Goal: Transaction & Acquisition: Book appointment/travel/reservation

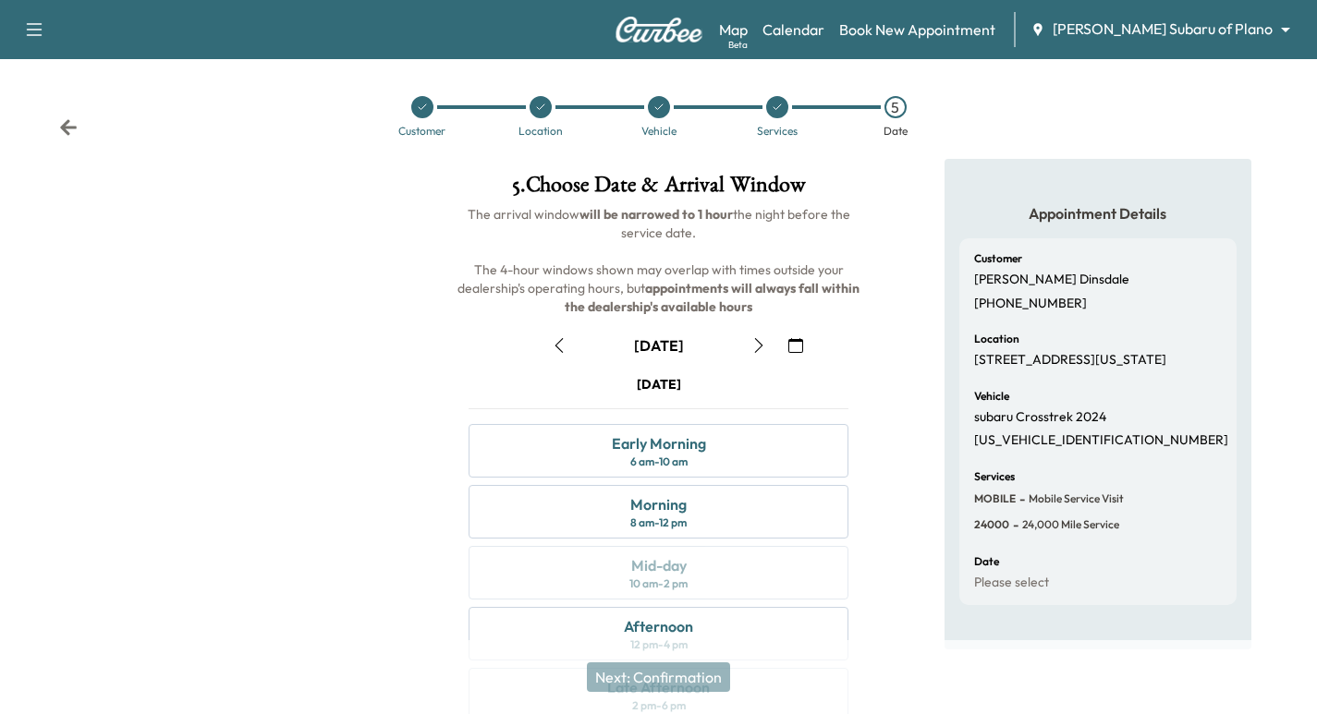
click at [418, 108] on icon at bounding box center [422, 107] width 11 height 11
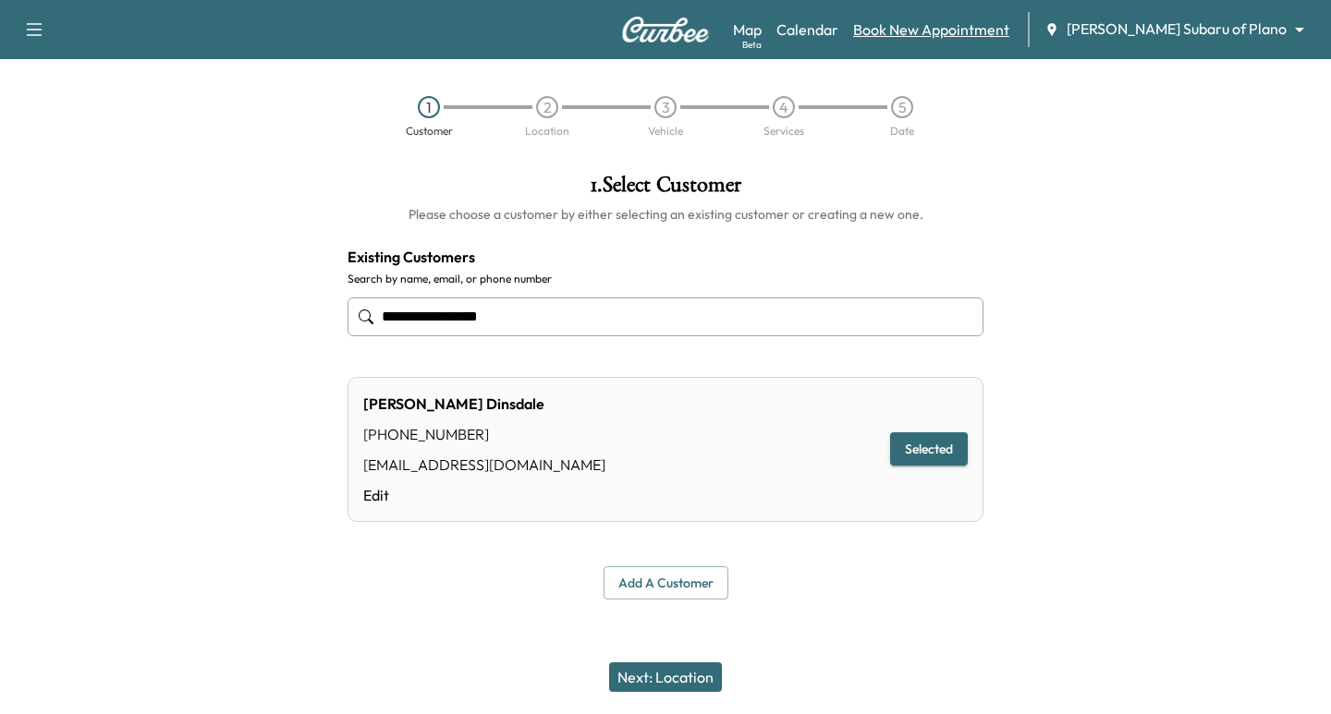
click at [996, 24] on link "Book New Appointment" at bounding box center [931, 29] width 156 height 22
click at [838, 28] on link "Calendar" at bounding box center [807, 29] width 62 height 22
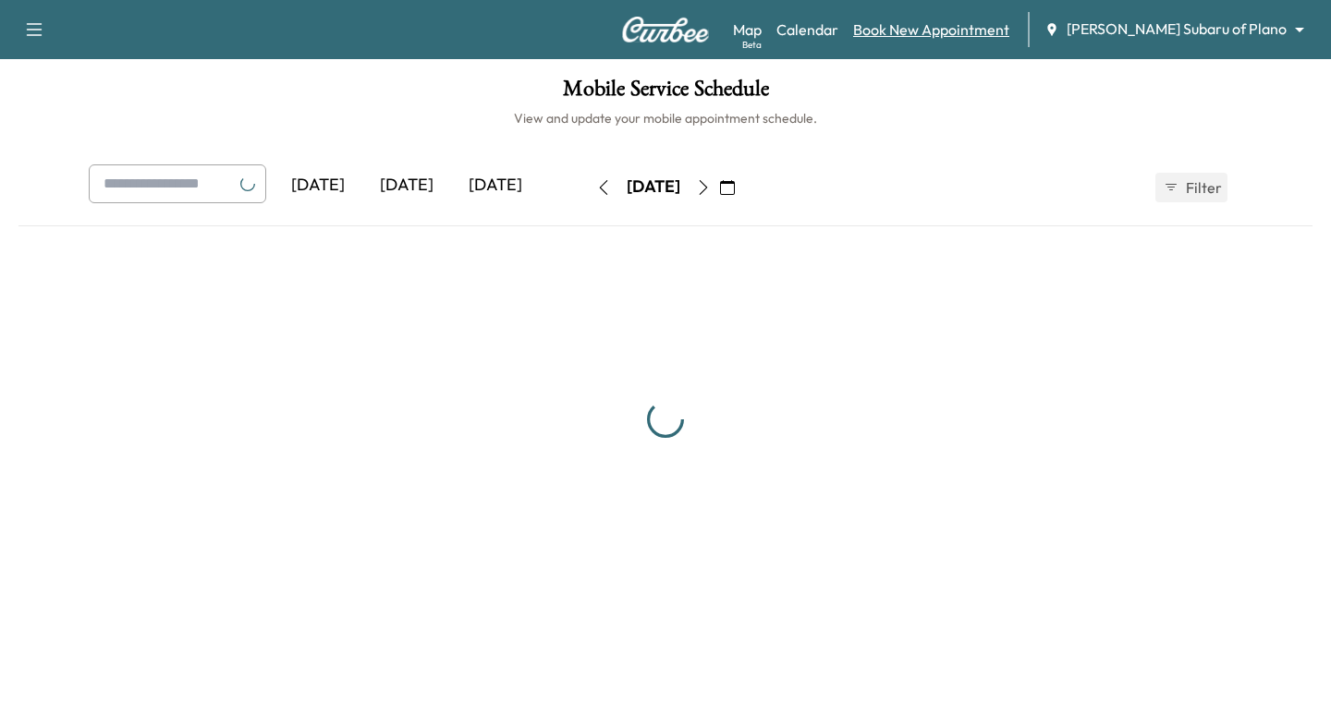
click at [974, 30] on link "Book New Appointment" at bounding box center [931, 29] width 156 height 22
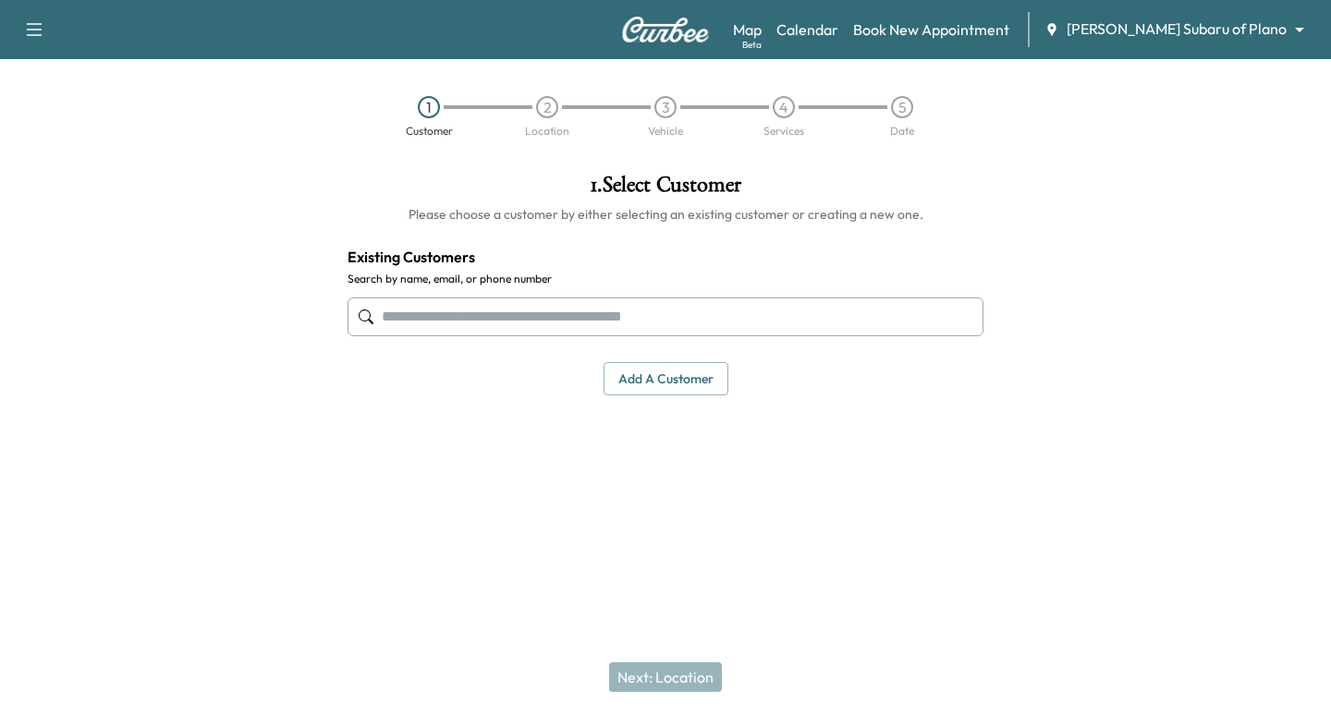
click at [1241, 7] on div "Support Log Out Map Beta Calendar Book New Appointment [PERSON_NAME] Subaru of …" at bounding box center [665, 29] width 1331 height 59
click at [1238, 18] on div "Map Beta Calendar Book New Appointment [PERSON_NAME] Subaru of Plano ******** ​" at bounding box center [1024, 29] width 583 height 35
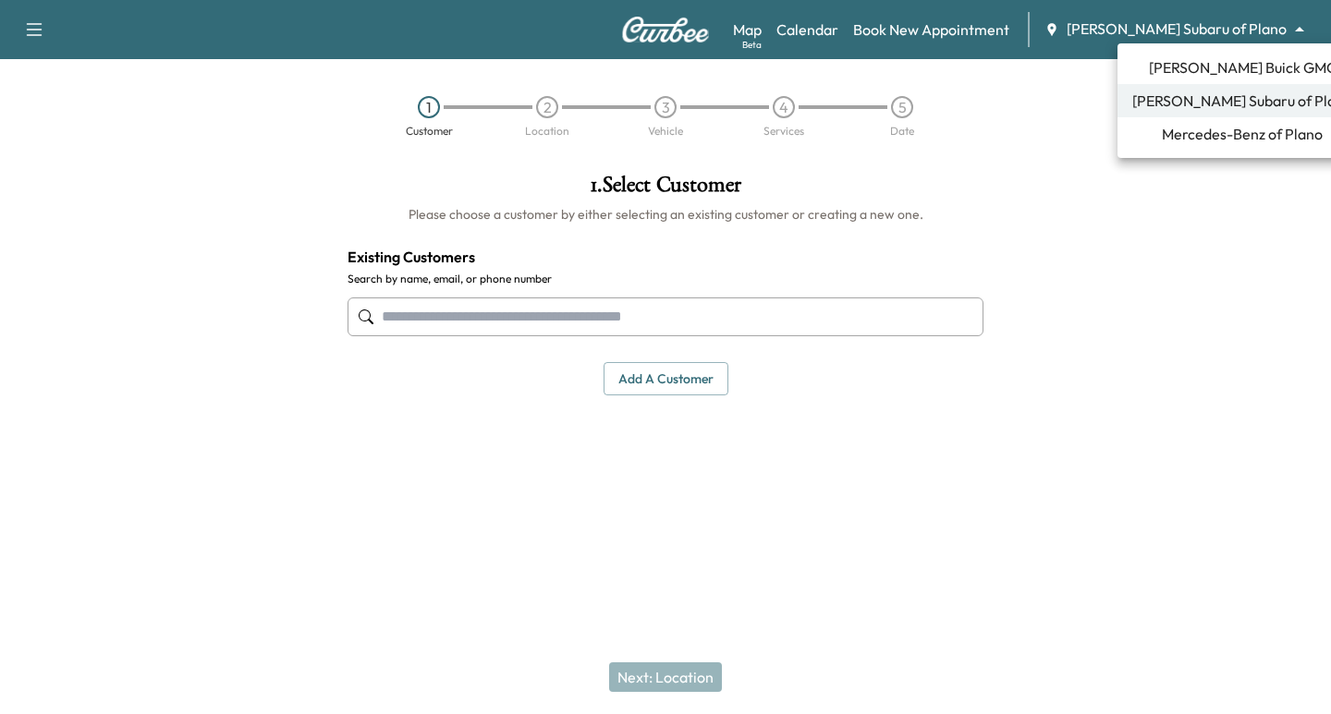
click at [1234, 30] on body "Support Log Out Map Beta Calendar Book New Appointment [PERSON_NAME] Subaru of …" at bounding box center [665, 357] width 1331 height 714
click at [1209, 66] on span "[PERSON_NAME] Buick GMC" at bounding box center [1243, 67] width 188 height 22
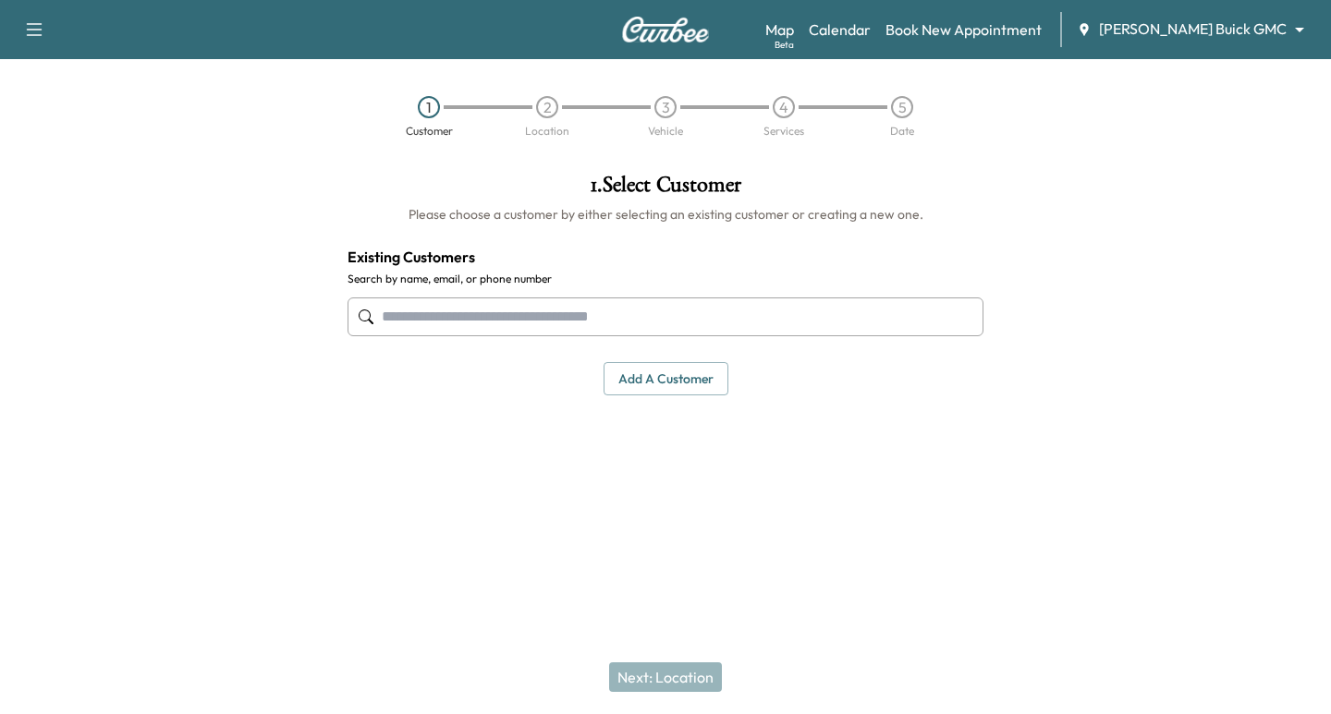
click at [536, 329] on input "text" at bounding box center [665, 317] width 636 height 39
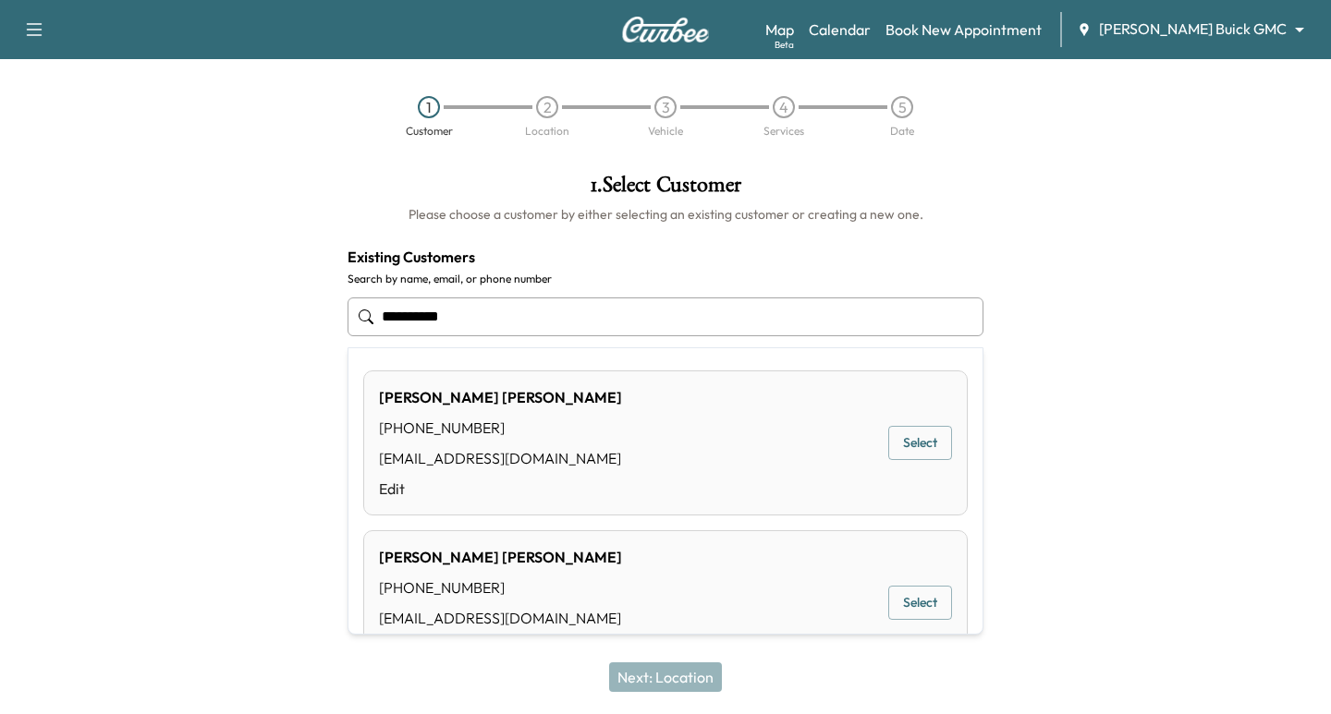
click at [898, 442] on button "Select" at bounding box center [920, 443] width 64 height 34
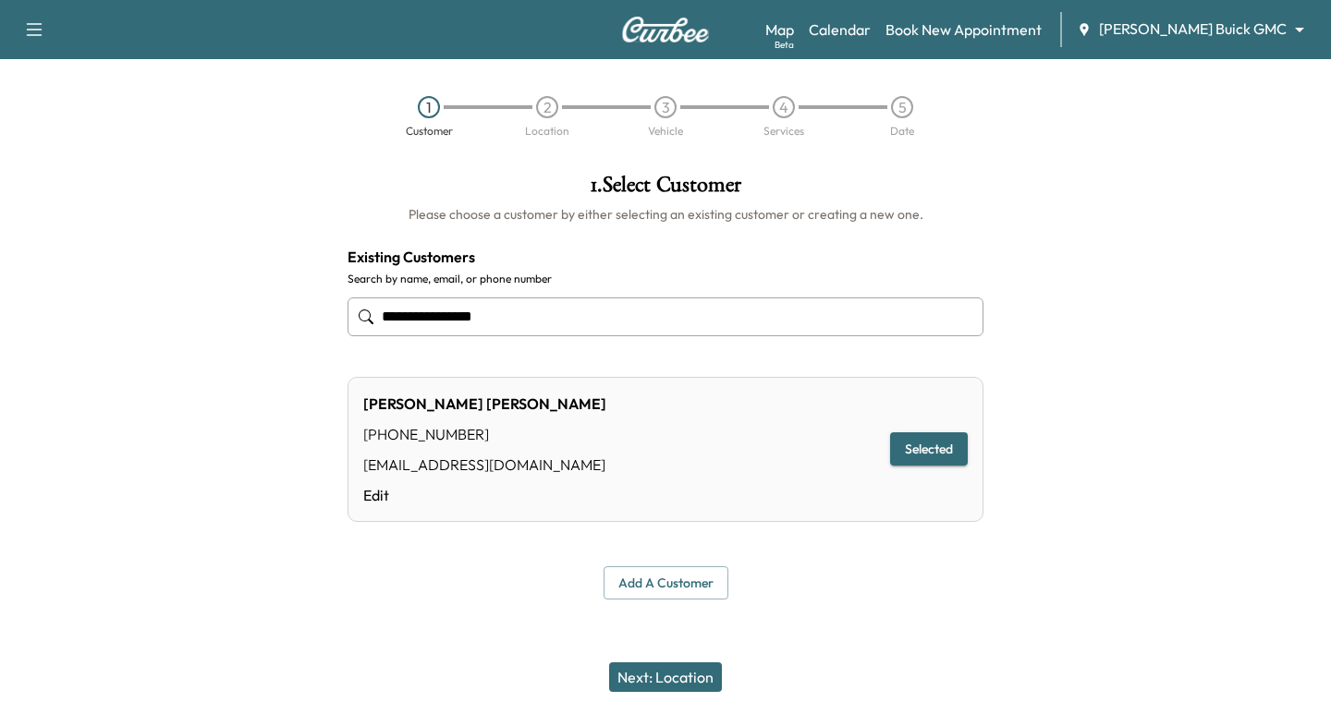
type input "**********"
click at [693, 674] on button "Next: Location" at bounding box center [665, 678] width 113 height 30
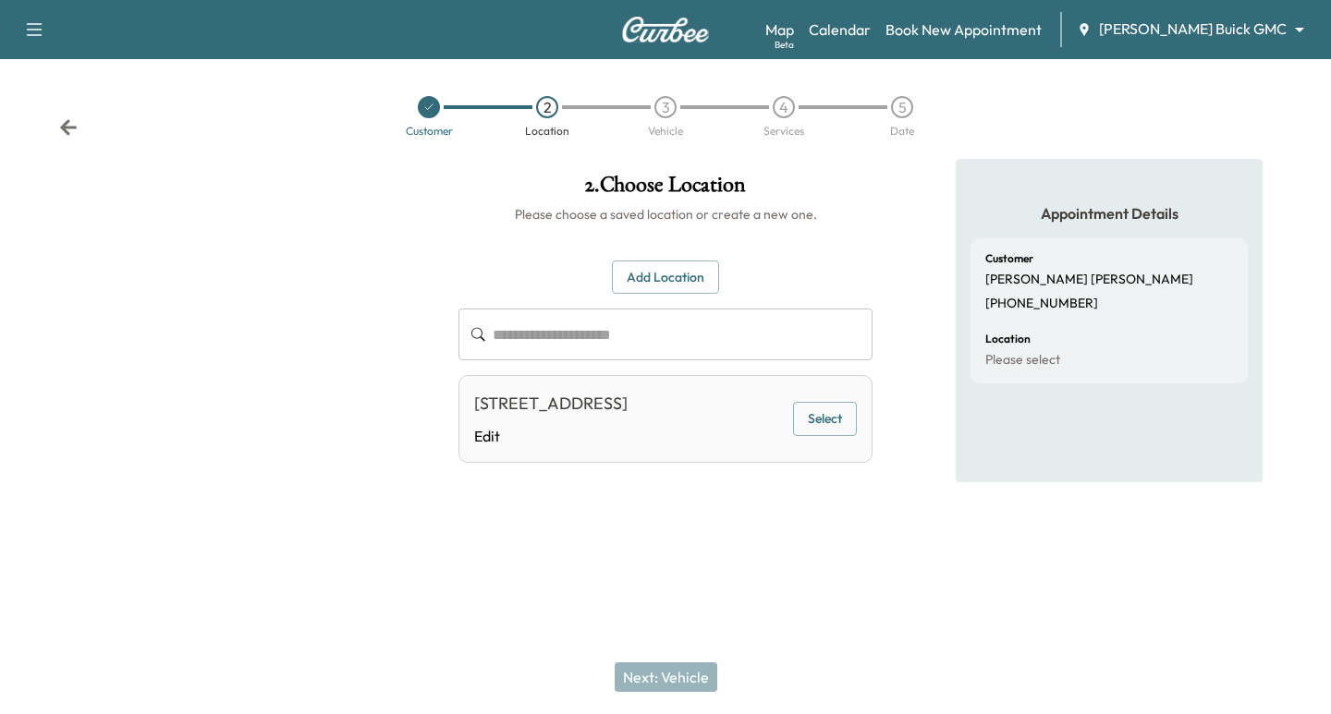
drag, startPoint x: 834, startPoint y: 418, endPoint x: 815, endPoint y: 444, distance: 32.3
click at [831, 418] on button "Select" at bounding box center [825, 419] width 64 height 34
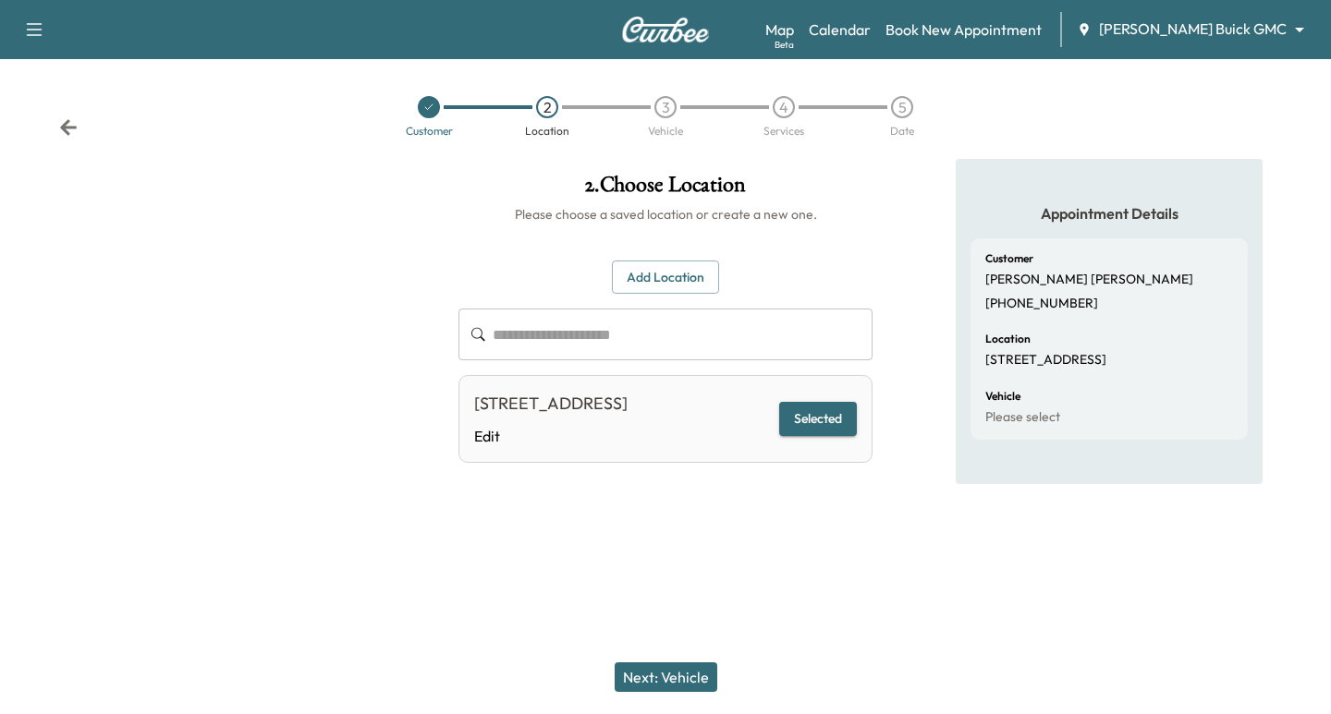
click at [663, 685] on button "Next: Vehicle" at bounding box center [665, 678] width 103 height 30
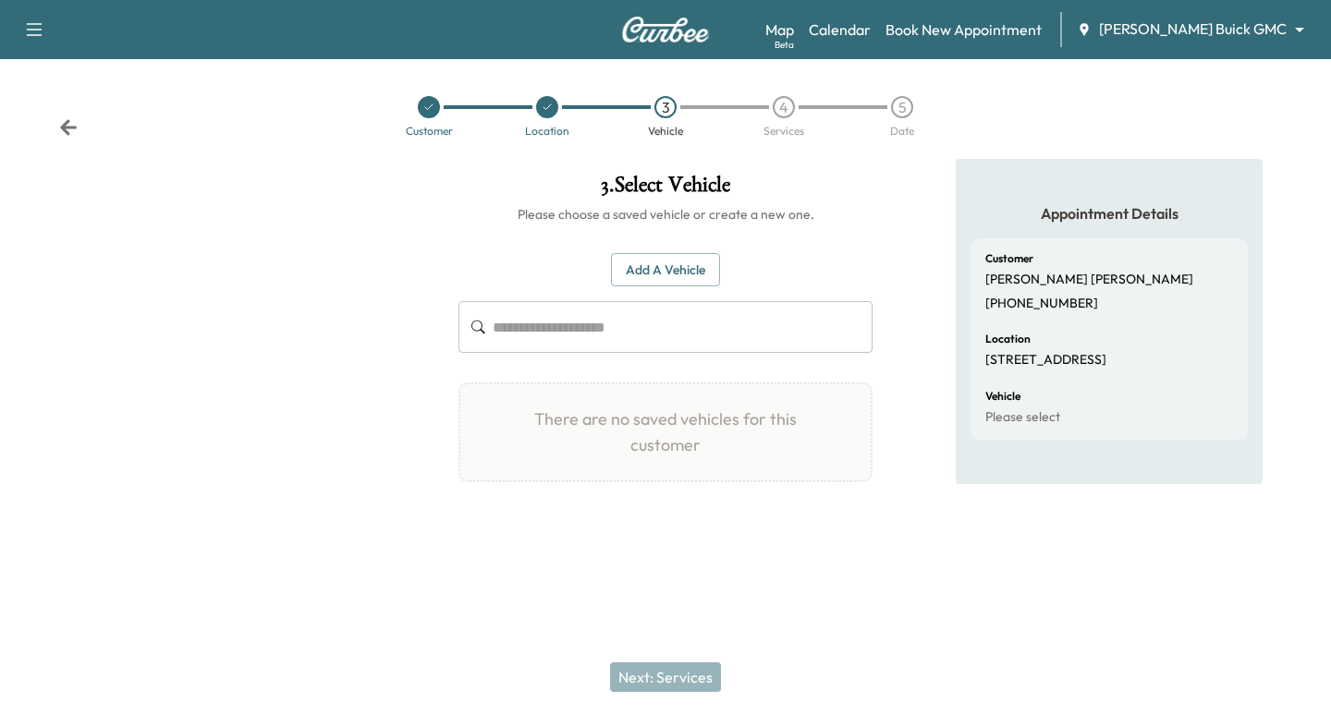
click at [441, 107] on div at bounding box center [429, 107] width 118 height 22
click at [434, 107] on div at bounding box center [429, 107] width 22 height 22
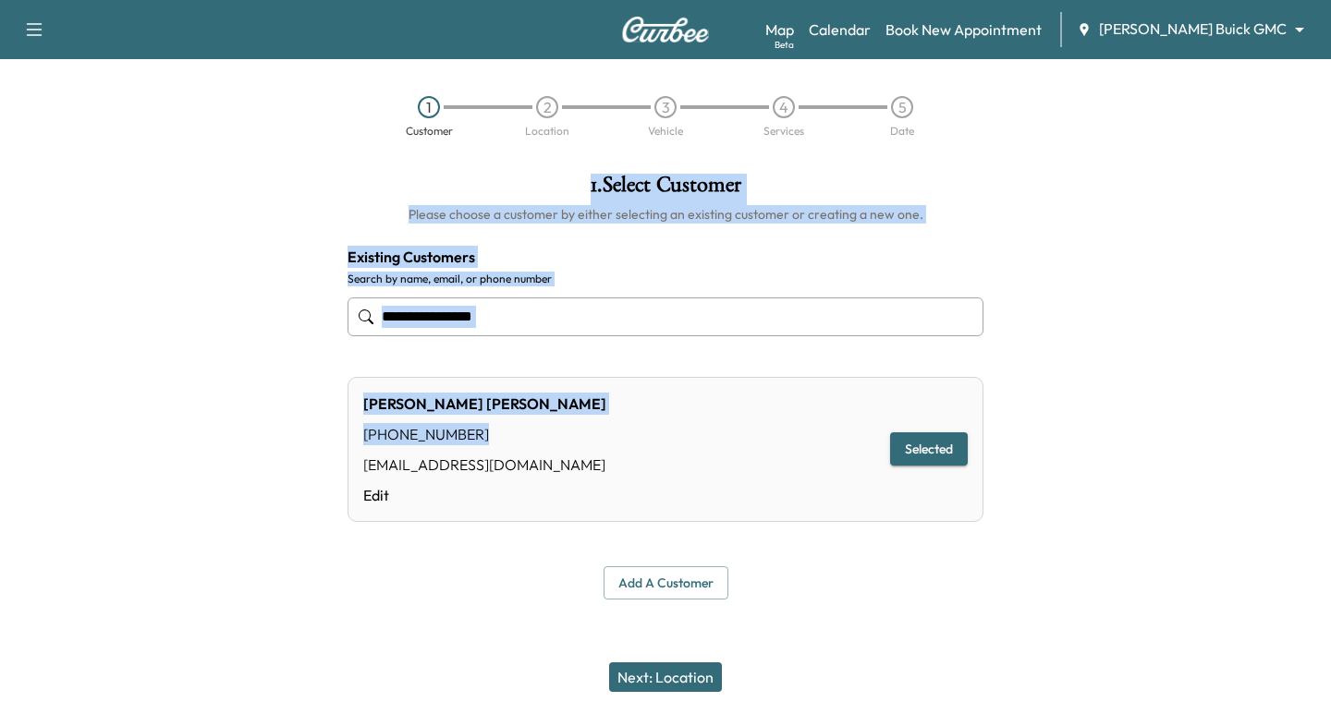
drag, startPoint x: 471, startPoint y: 436, endPoint x: 333, endPoint y: 409, distance: 141.2
click at [331, 409] on div "**********" at bounding box center [665, 387] width 1331 height 456
click at [489, 433] on div "[PHONE_NUMBER]" at bounding box center [484, 434] width 243 height 22
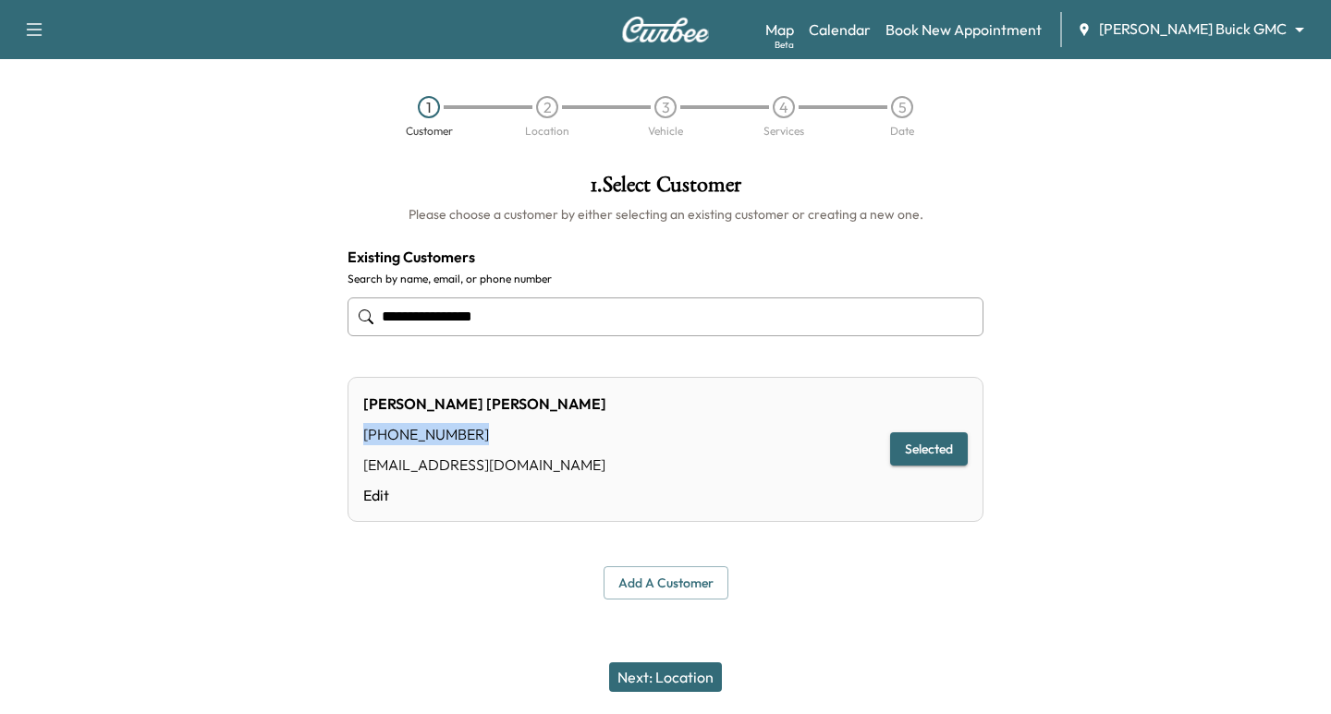
drag, startPoint x: 470, startPoint y: 432, endPoint x: 357, endPoint y: 432, distance: 113.7
click at [357, 432] on div "[PERSON_NAME] [PHONE_NUMBER] [EMAIL_ADDRESS][DOMAIN_NAME] Edit Selected" at bounding box center [665, 449] width 636 height 145
copy div "[PHONE_NUMBER]"
click at [677, 680] on button "Next: Location" at bounding box center [665, 678] width 113 height 30
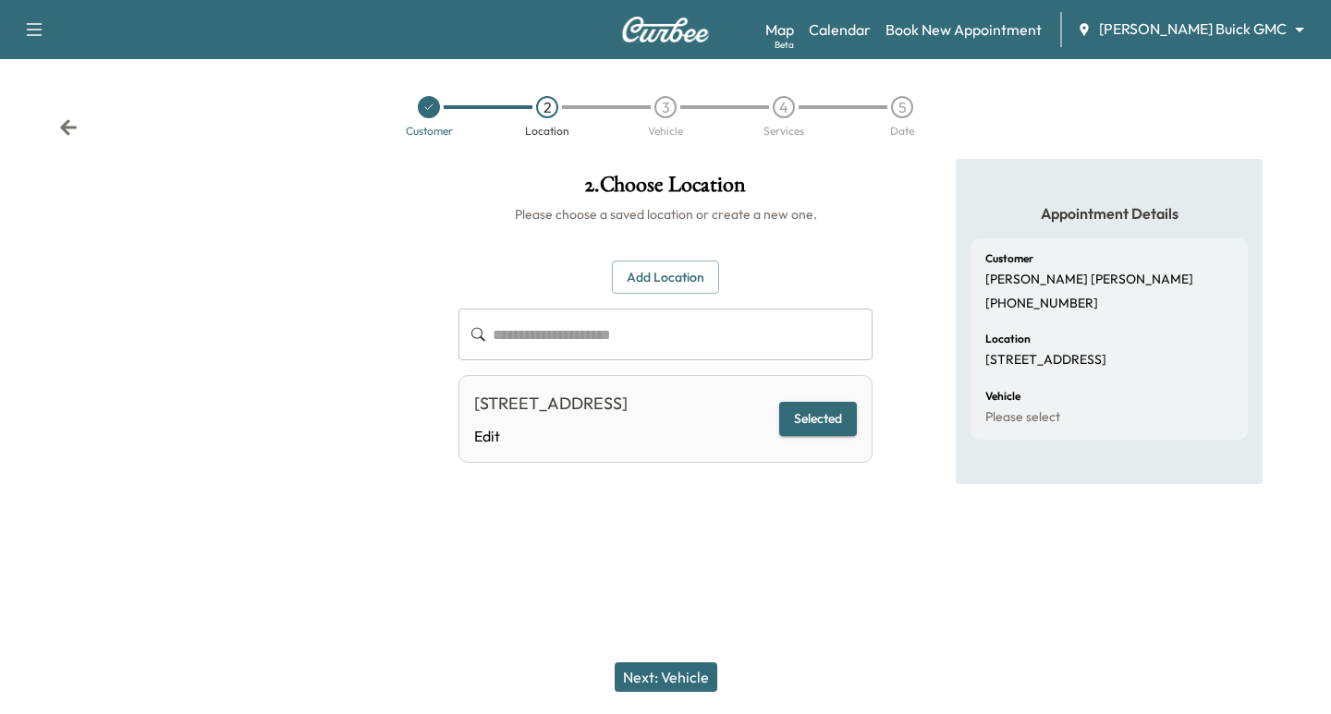
click at [695, 676] on button "Next: Vehicle" at bounding box center [665, 678] width 103 height 30
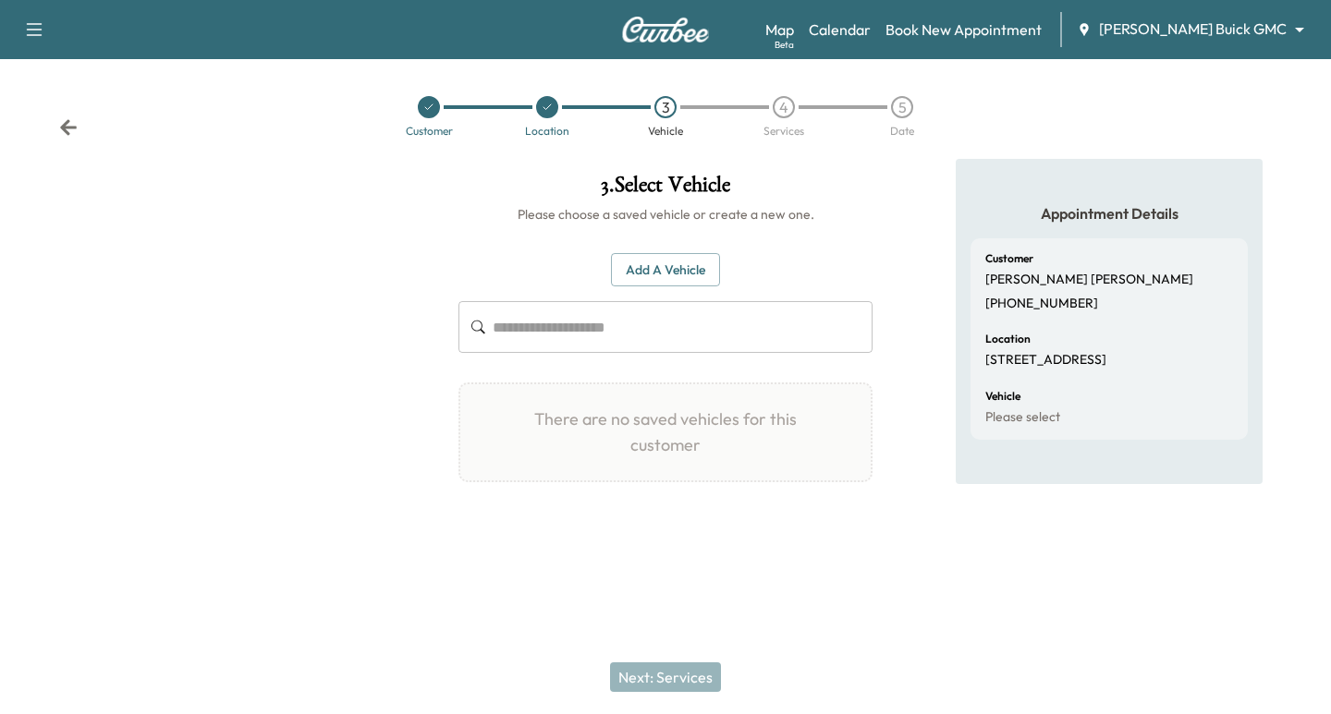
click at [661, 256] on button "Add a Vehicle" at bounding box center [665, 270] width 109 height 34
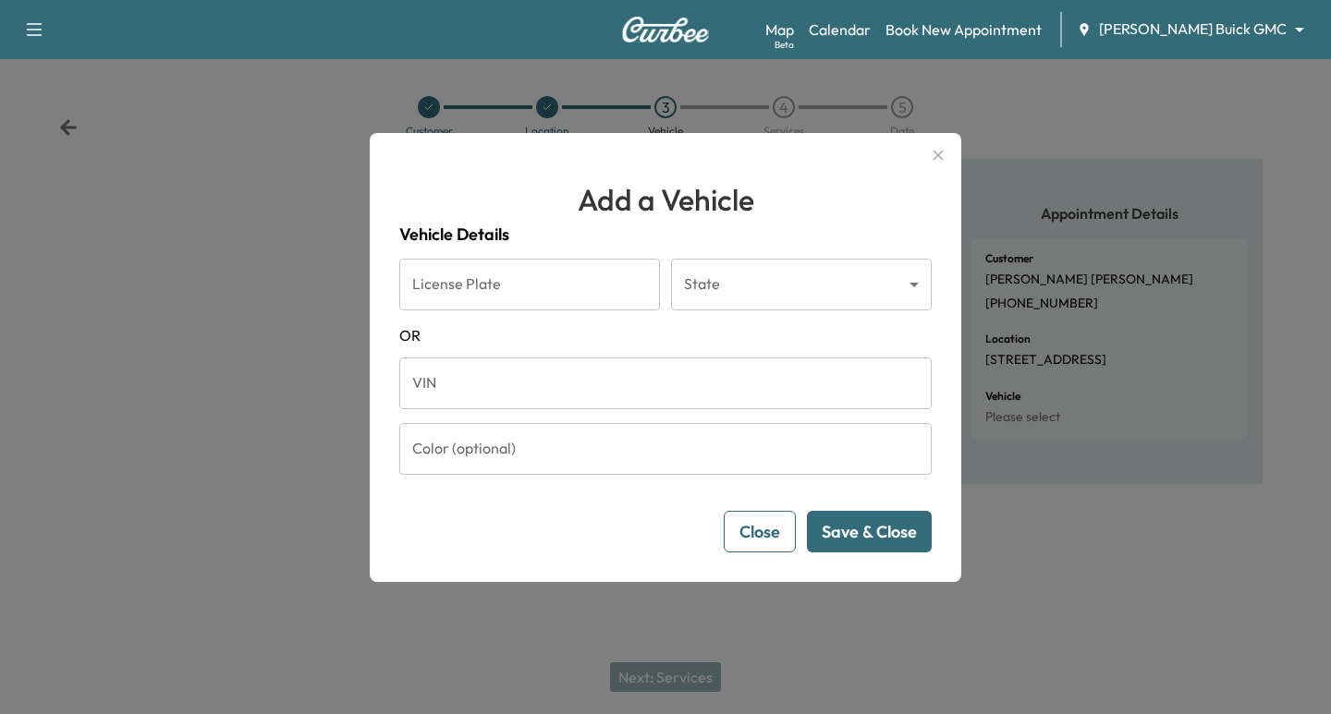
click at [500, 379] on input "VIN" at bounding box center [665, 384] width 532 height 52
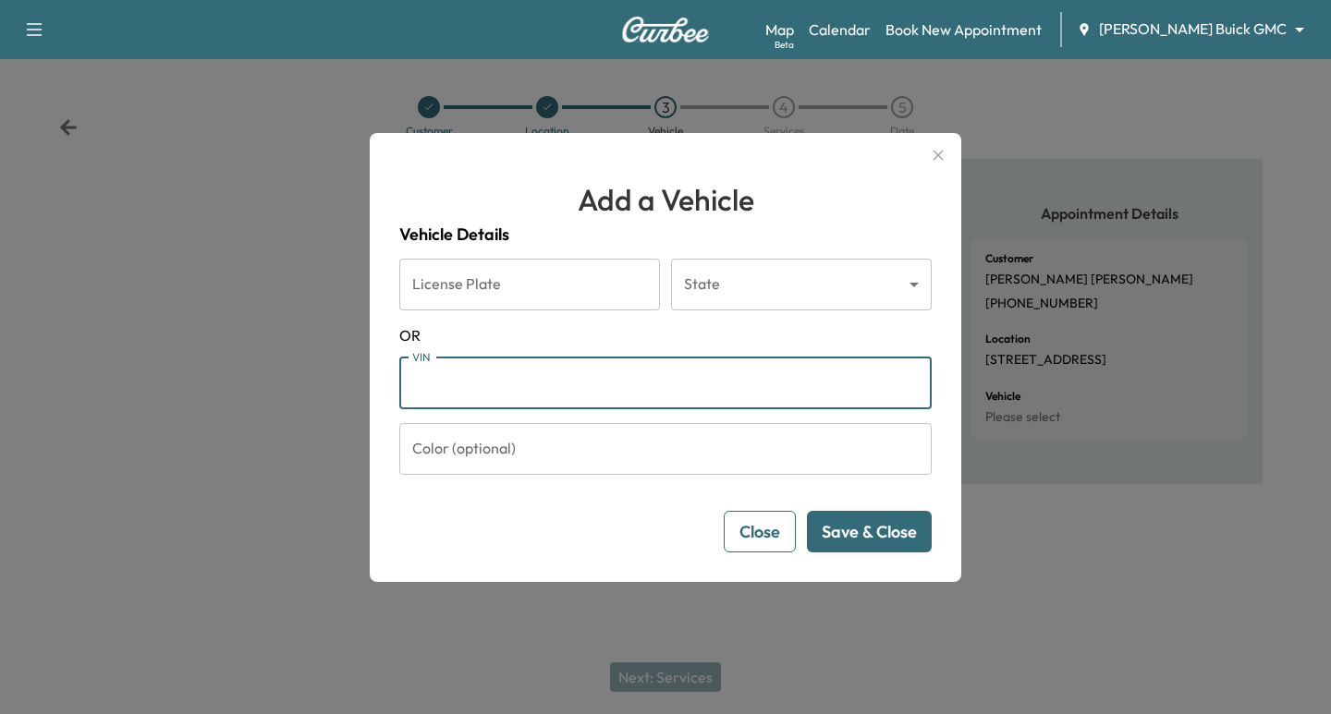
paste input "**********"
type input "**********"
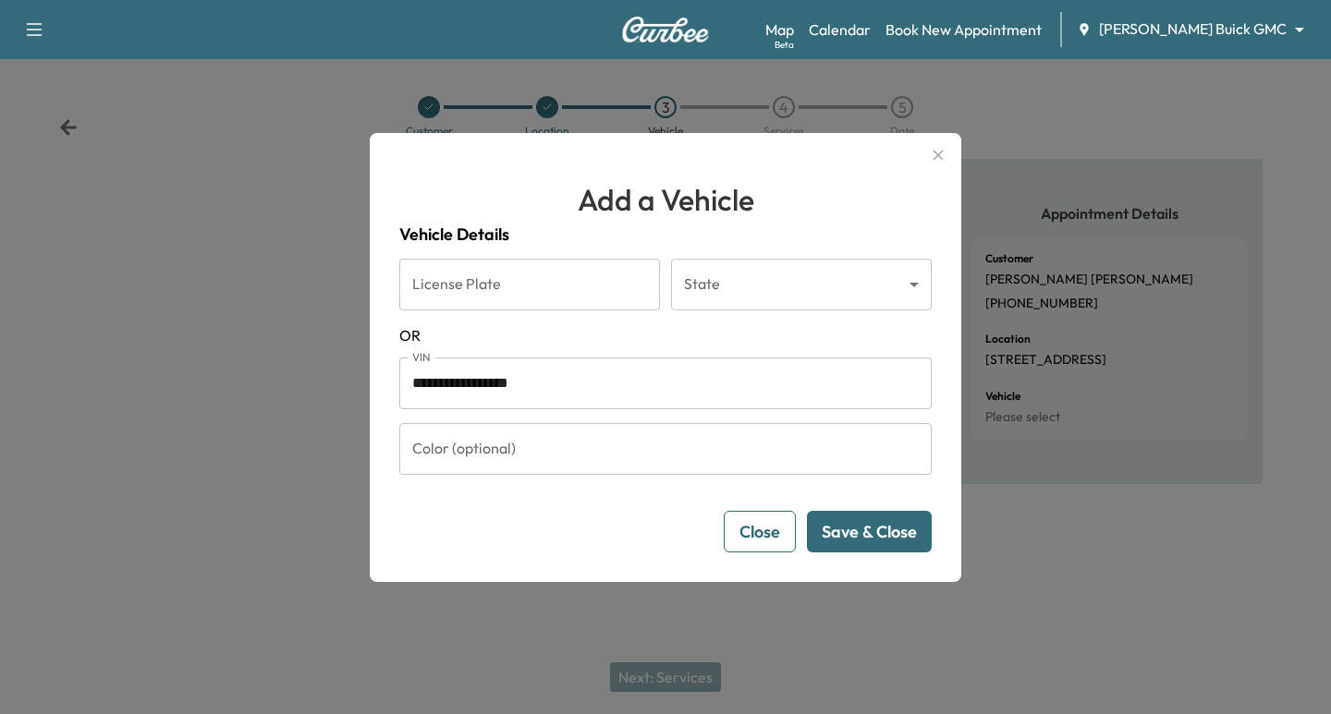
click at [856, 535] on button "Save & Close" at bounding box center [869, 532] width 125 height 42
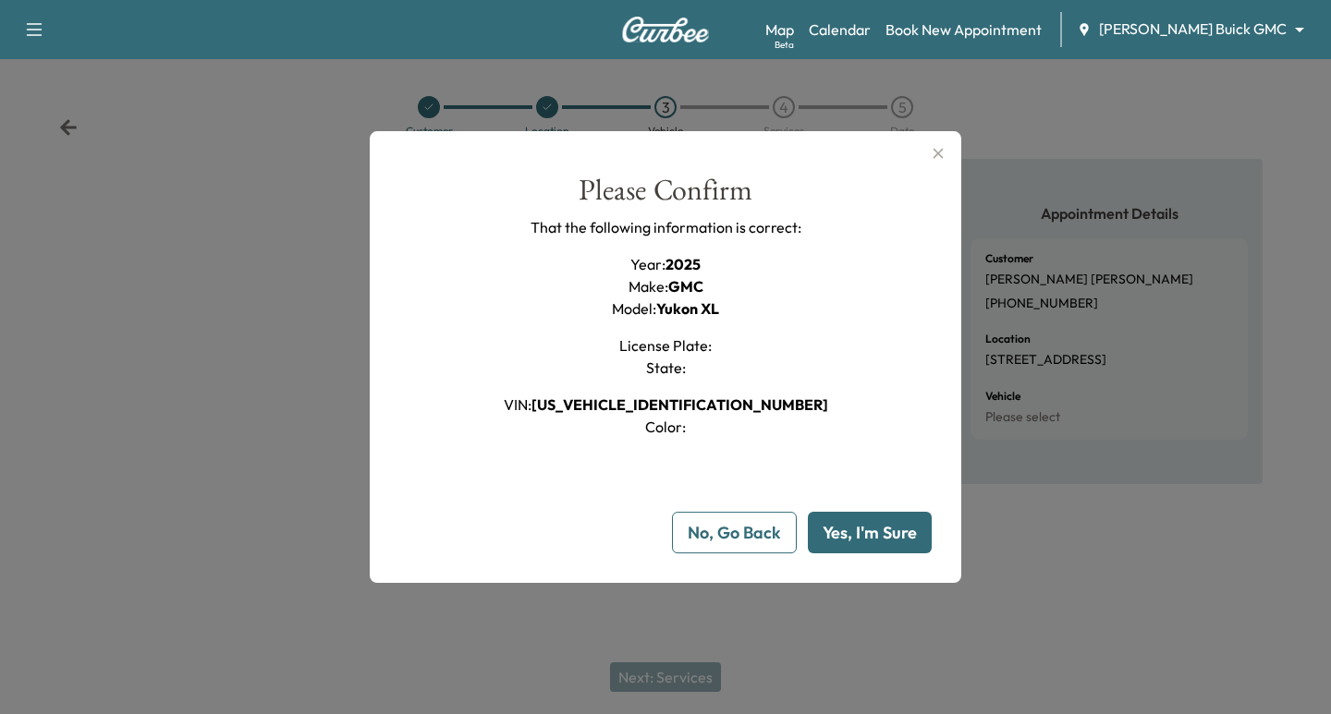
click at [872, 521] on button "Yes, I'm Sure" at bounding box center [870, 533] width 124 height 42
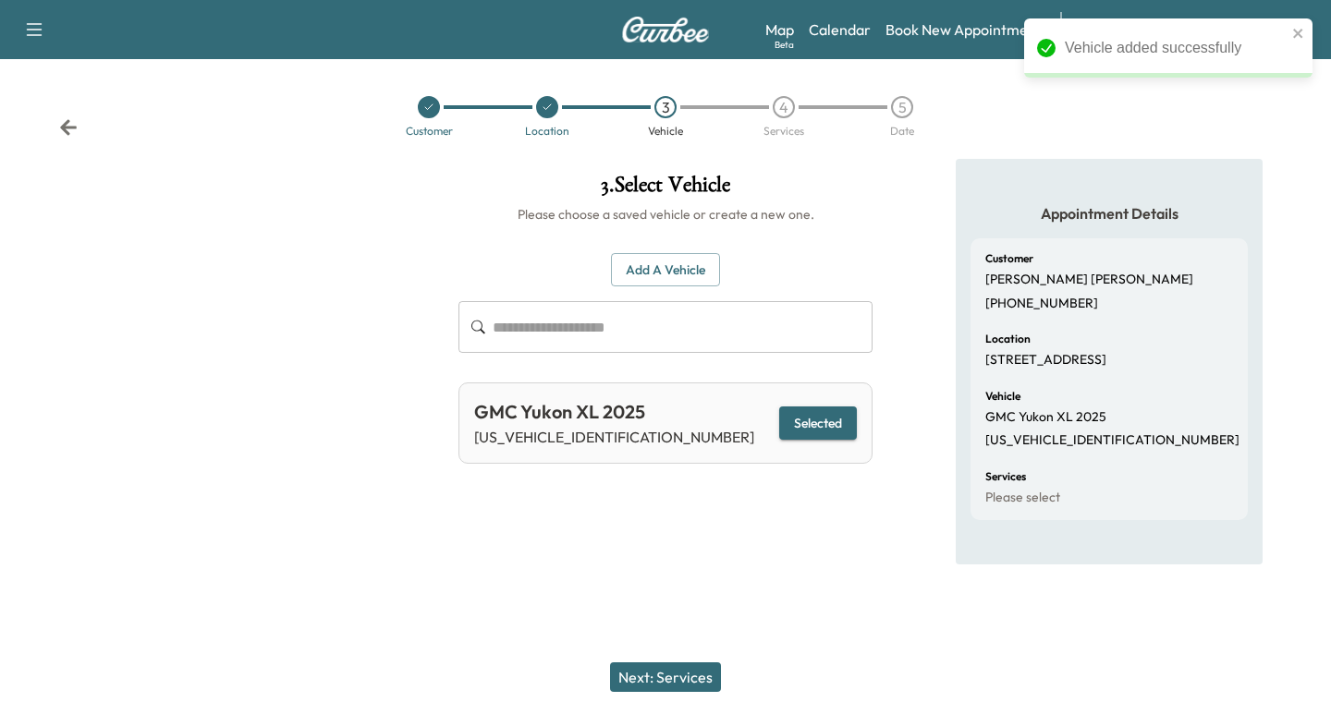
click at [641, 671] on button "Next: Services" at bounding box center [665, 678] width 111 height 30
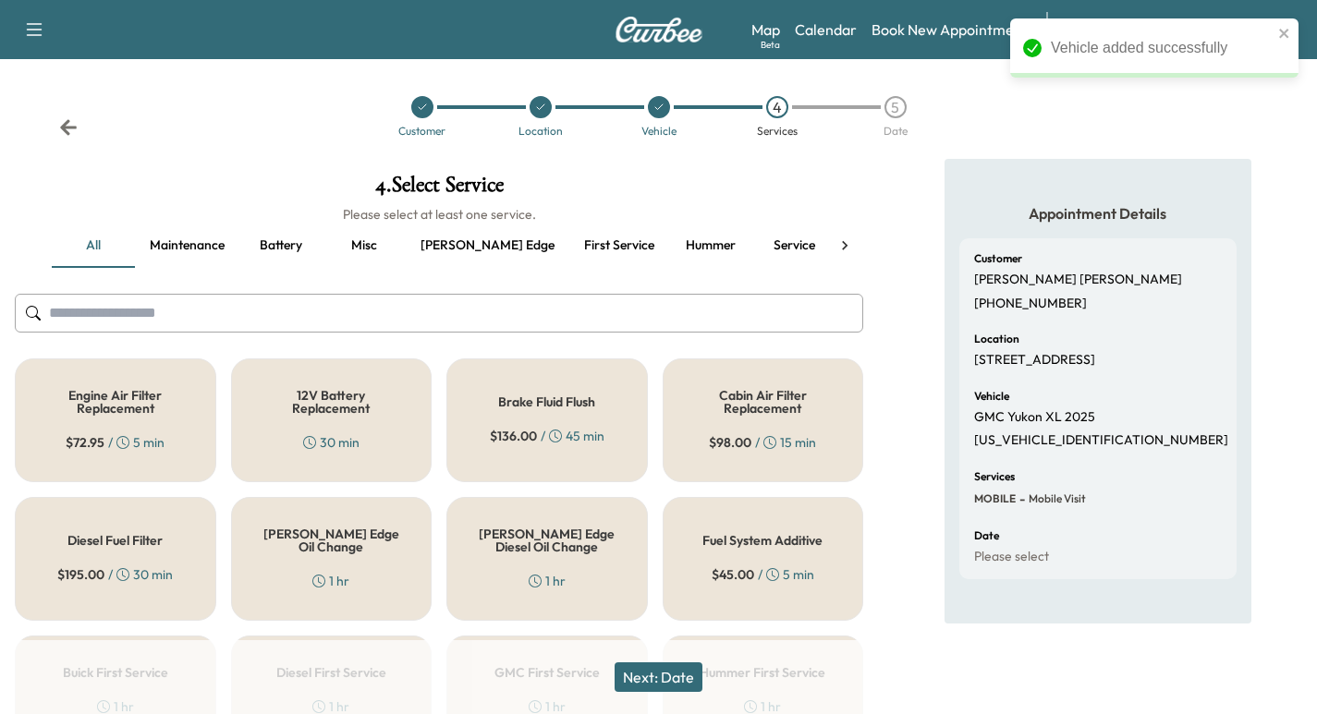
scroll to position [393, 0]
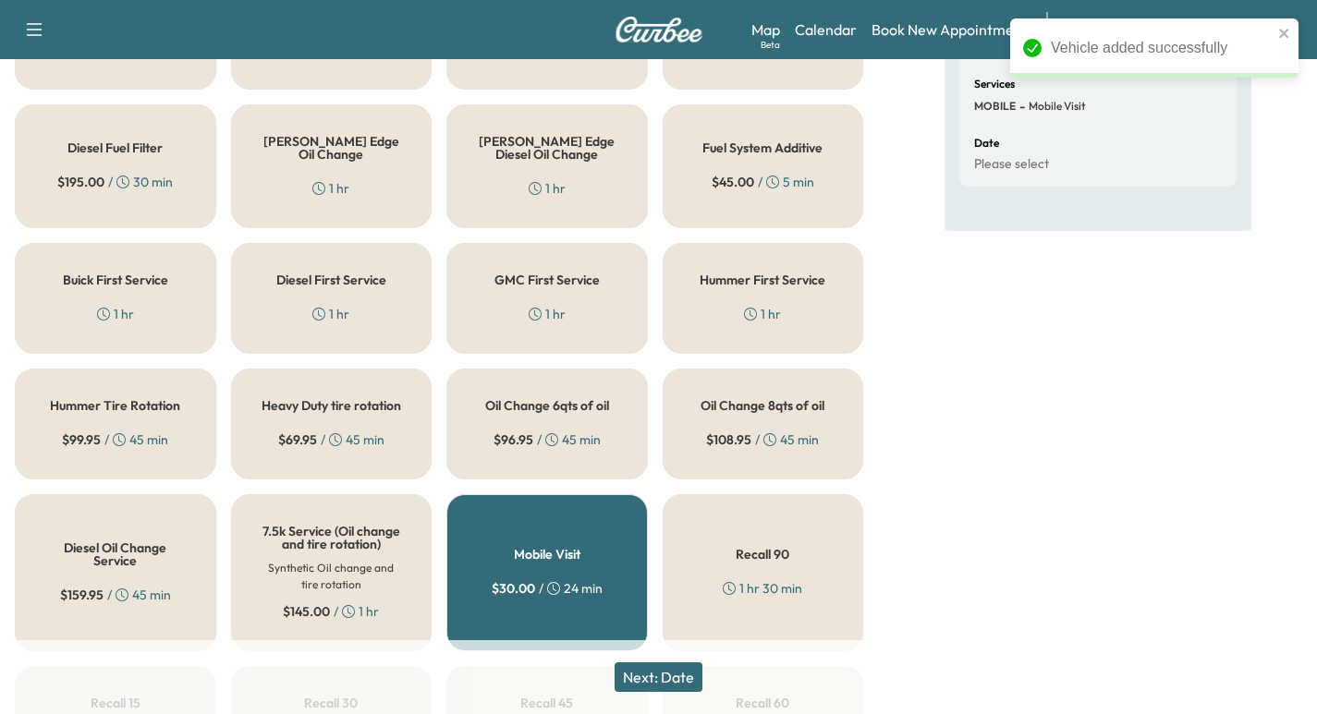
click at [585, 292] on div "GMC First Service 1 hr" at bounding box center [546, 298] width 201 height 111
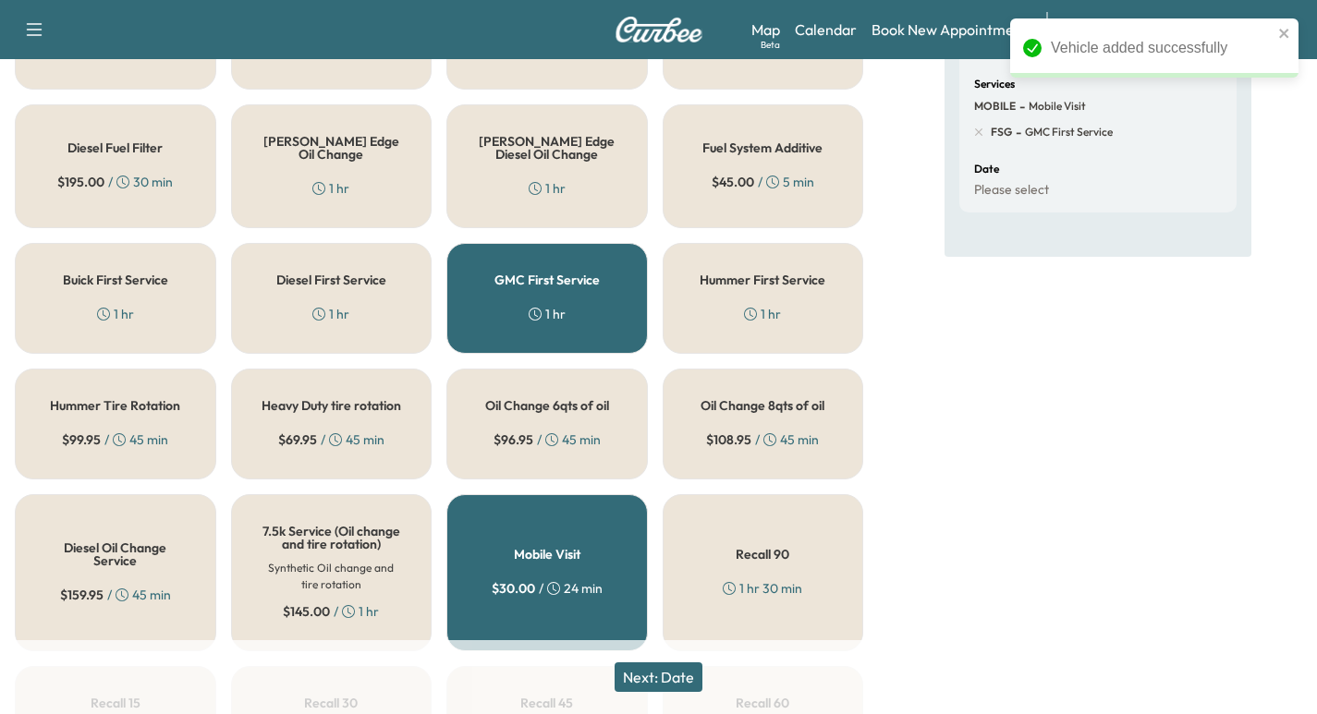
click at [680, 671] on button "Next: Date" at bounding box center [658, 678] width 88 height 30
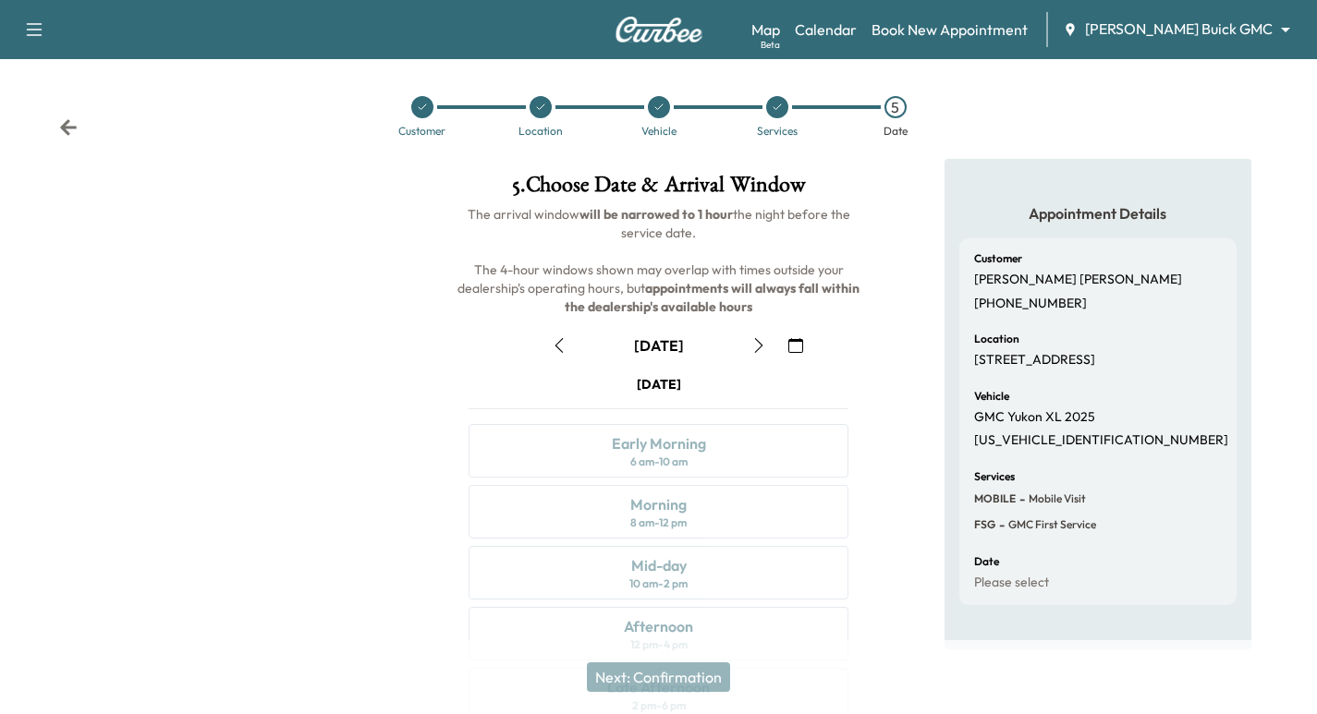
click at [762, 352] on icon "button" at bounding box center [758, 345] width 15 height 15
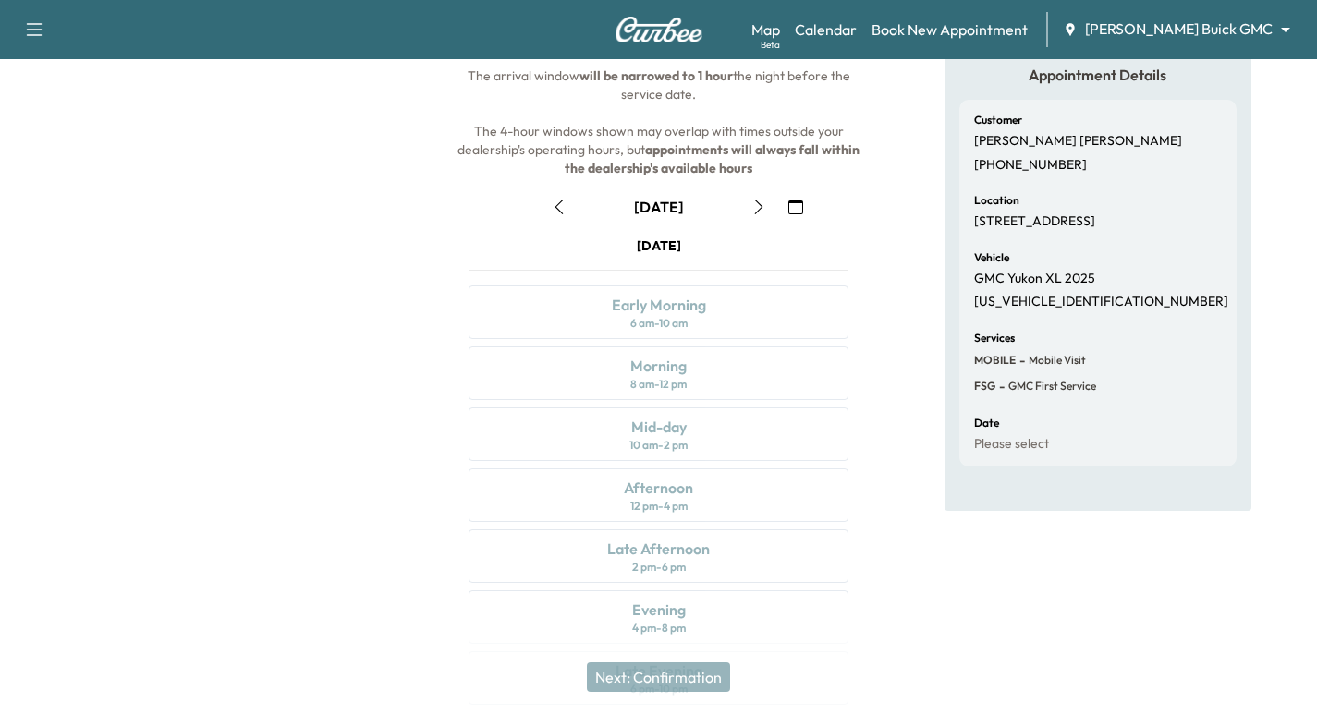
scroll to position [211, 0]
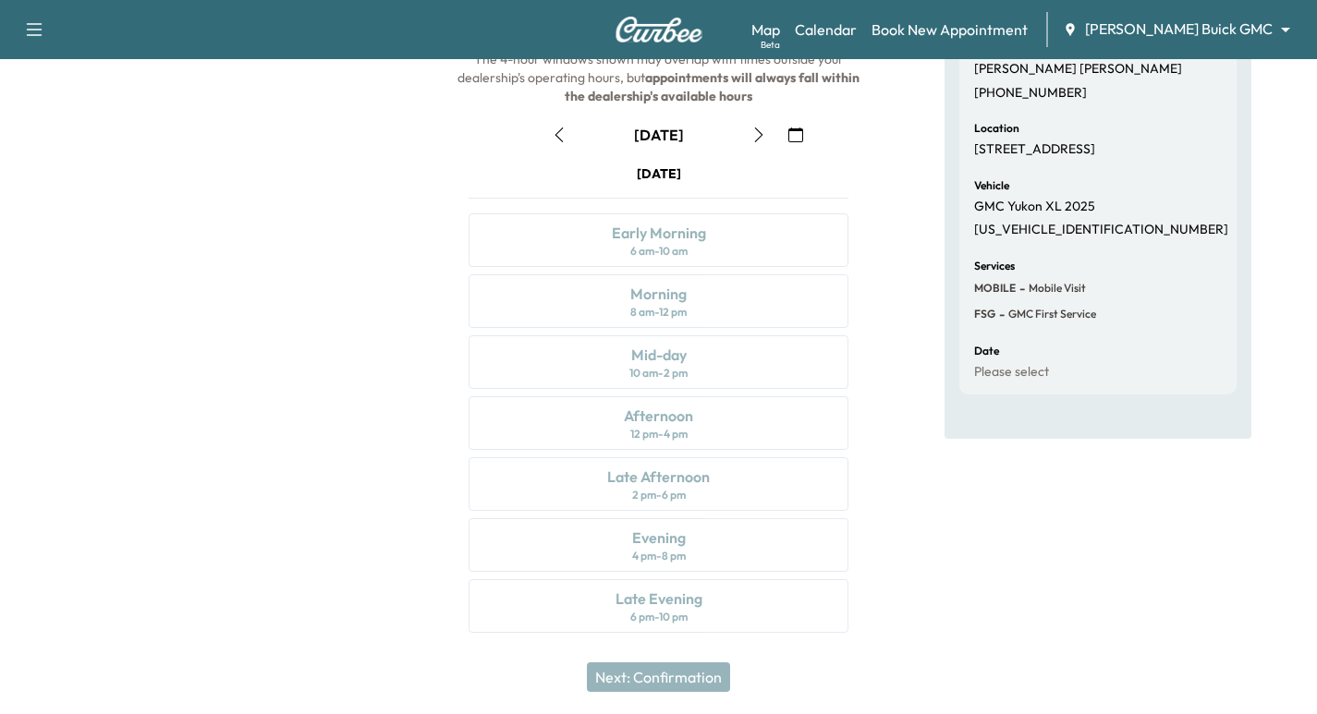
click at [749, 136] on button "button" at bounding box center [758, 135] width 31 height 30
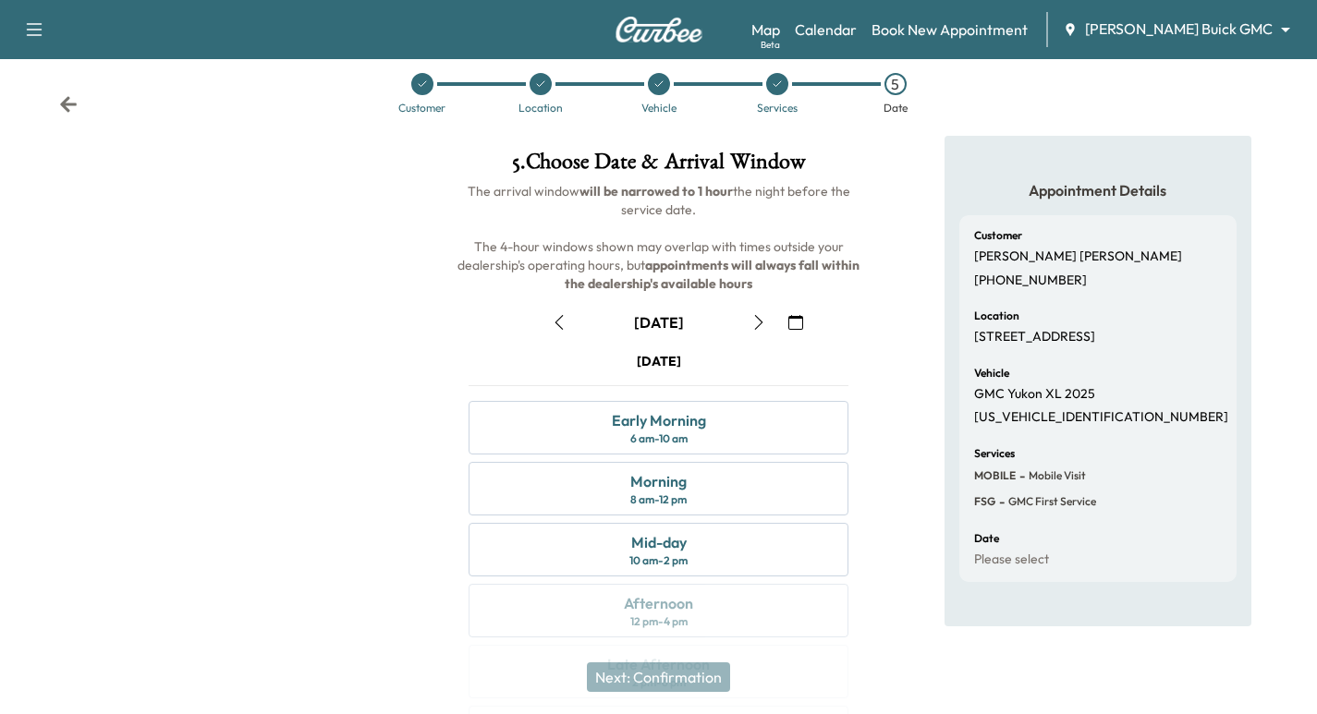
scroll to position [139, 0]
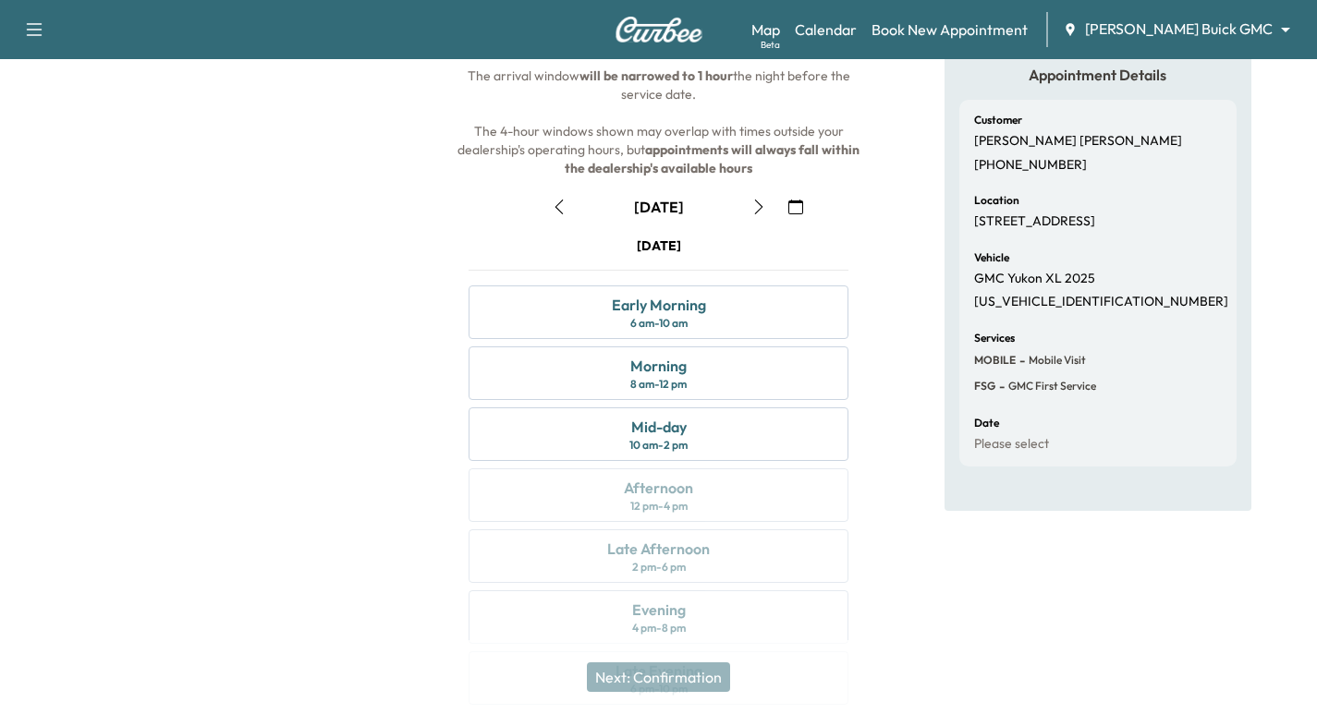
click at [760, 203] on icon "button" at bounding box center [758, 207] width 15 height 15
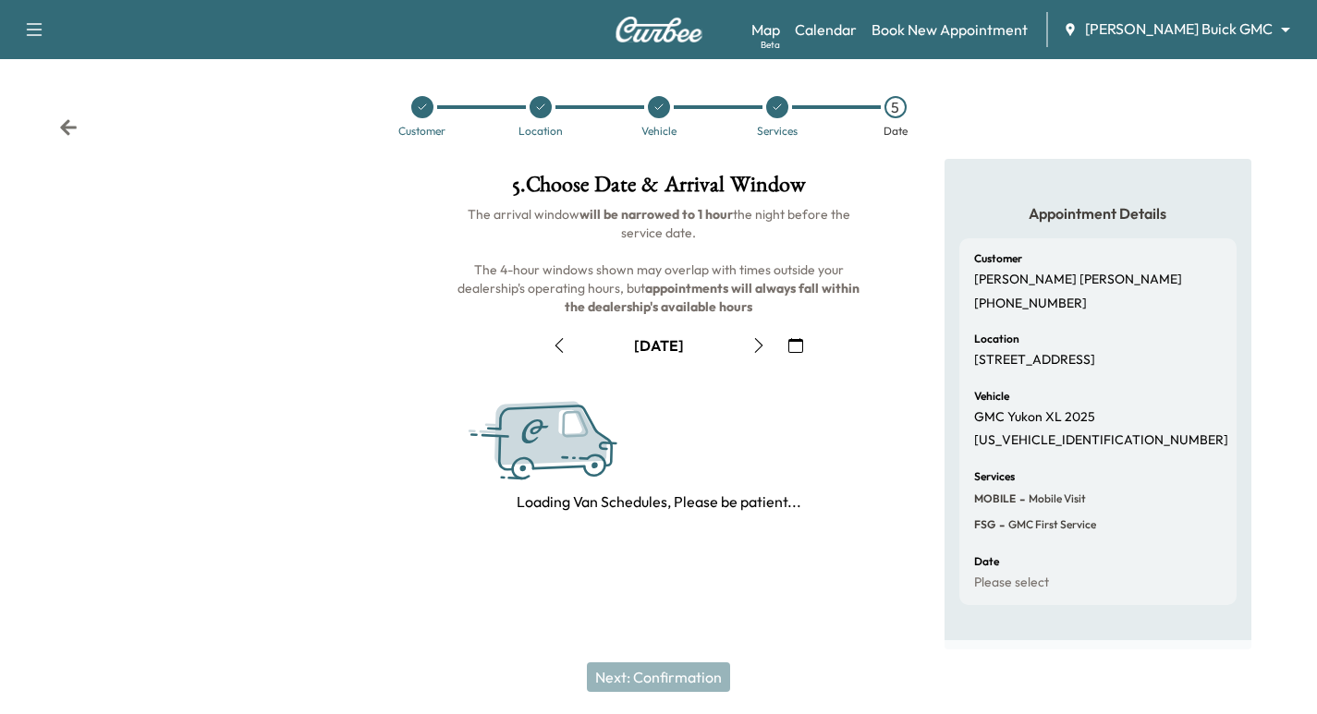
scroll to position [0, 0]
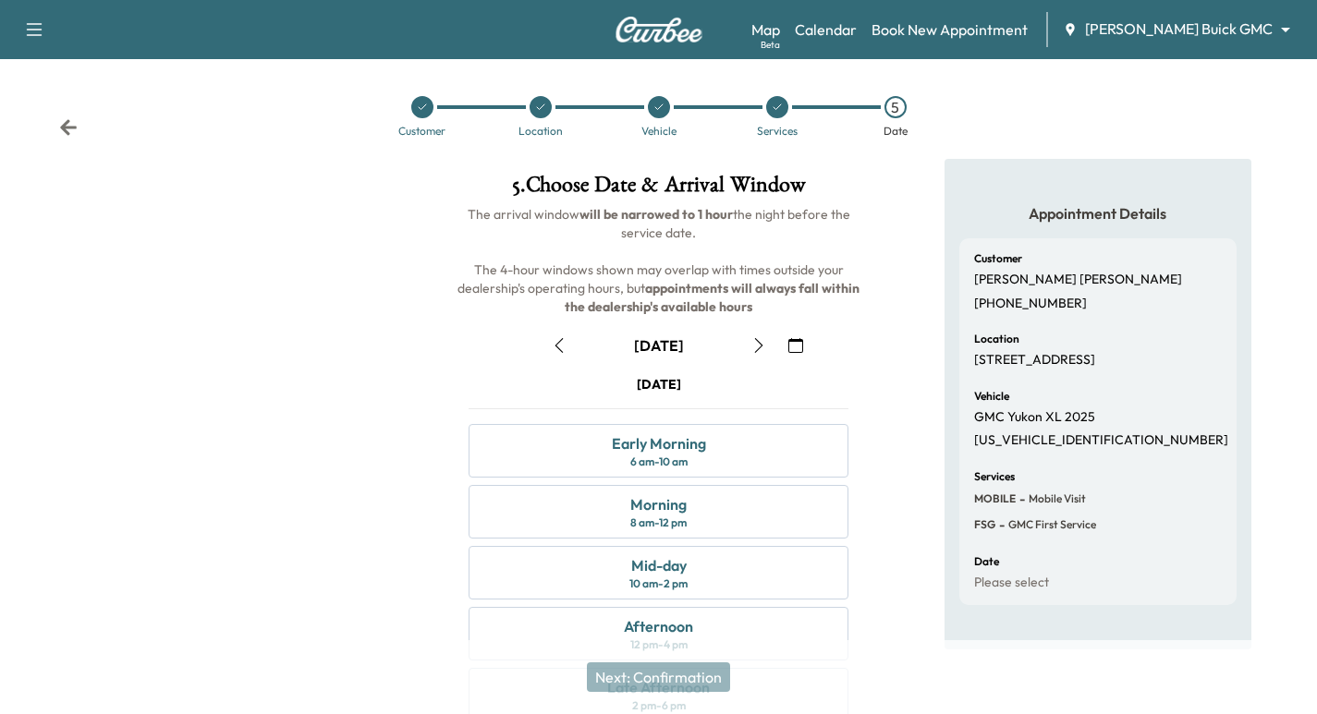
click at [749, 346] on button "button" at bounding box center [758, 346] width 31 height 30
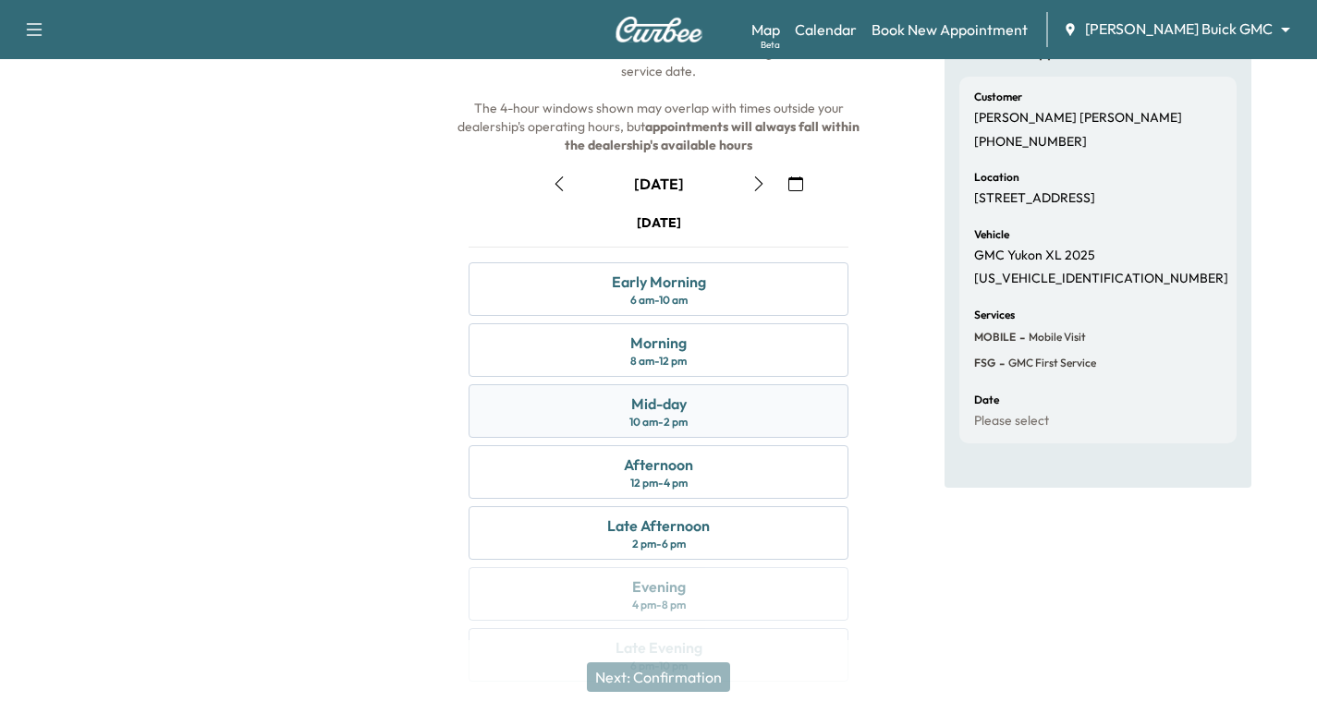
scroll to position [211, 0]
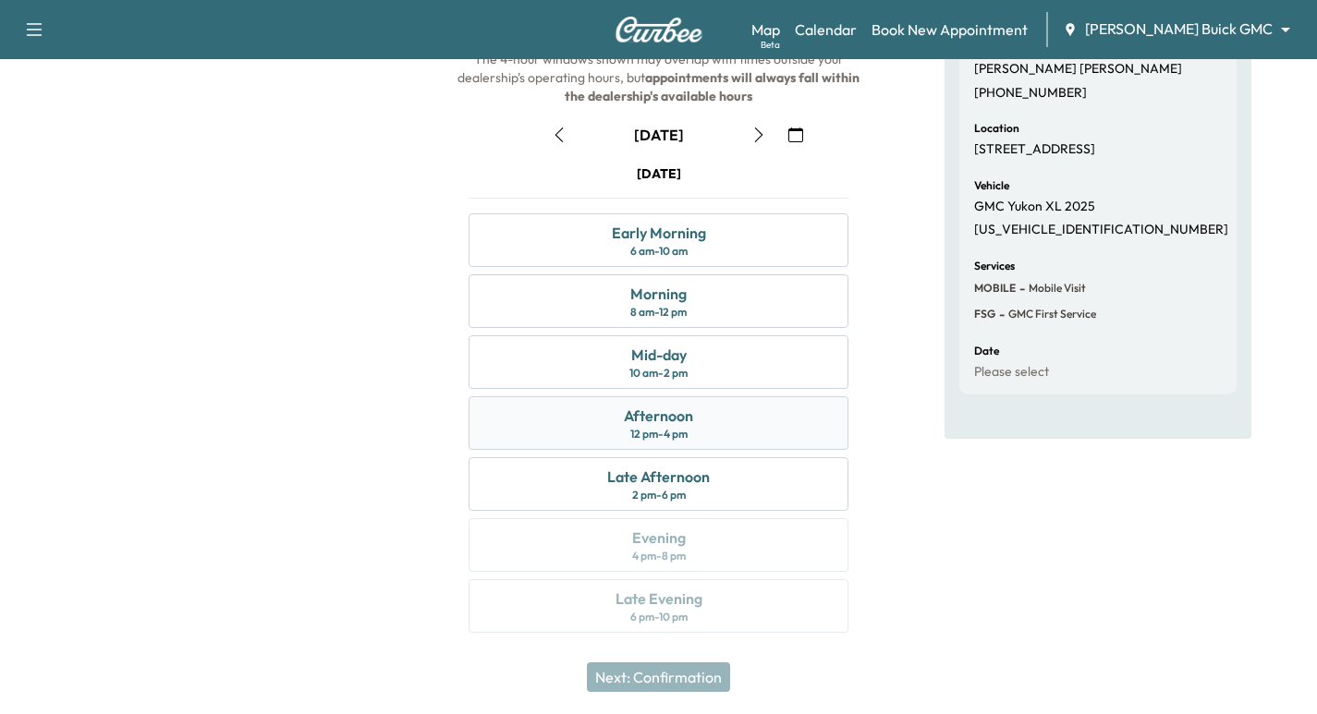
click at [757, 431] on div "Afternoon 12 pm - 4 pm" at bounding box center [658, 423] width 380 height 54
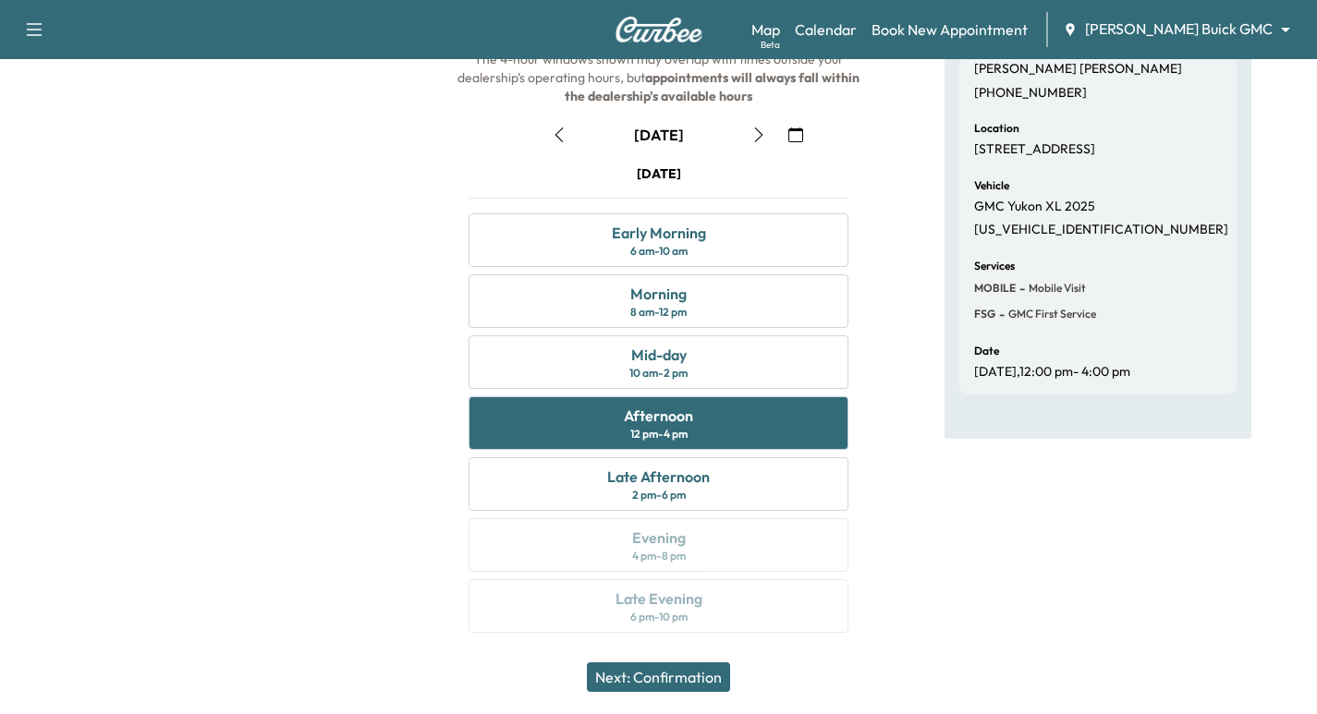
drag, startPoint x: 703, startPoint y: 679, endPoint x: 692, endPoint y: 687, distance: 13.3
click at [702, 679] on button "Next: Confirmation" at bounding box center [658, 678] width 143 height 30
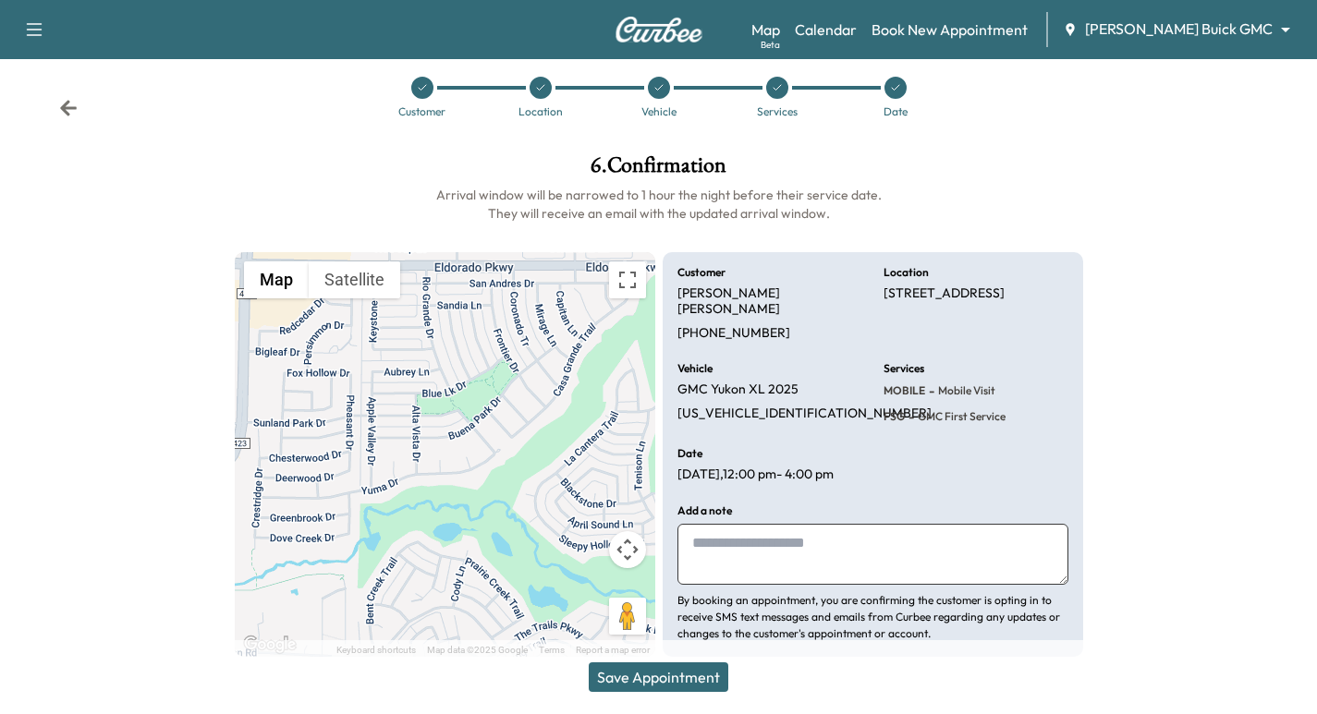
click at [661, 671] on button "Save Appointment" at bounding box center [659, 678] width 140 height 30
